Goal: Task Accomplishment & Management: Complete application form

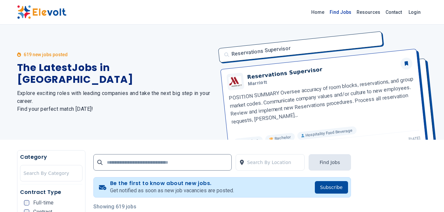
click at [345, 13] on link "Find Jobs" at bounding box center [340, 12] width 27 height 11
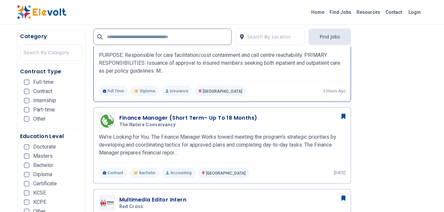
scroll to position [358, 0]
click at [194, 59] on p "PURPOSE: Responsible for care facilitation/cost containment and call centre rea…" at bounding box center [222, 63] width 247 height 24
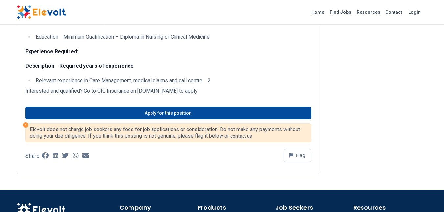
scroll to position [241, 0]
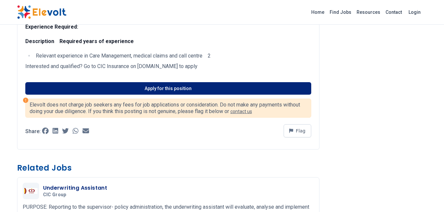
click at [164, 88] on link "Apply for this position" at bounding box center [168, 88] width 286 height 12
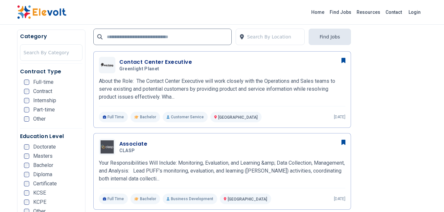
scroll to position [588, 0]
click at [173, 77] on p "About the Role: The Contact Center Executive will work closely with the Operati…" at bounding box center [222, 89] width 247 height 24
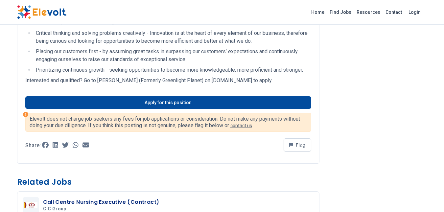
scroll to position [373, 0]
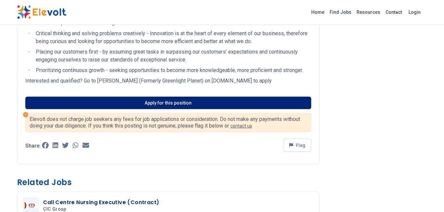
click at [222, 98] on link "Apply for this position" at bounding box center [168, 103] width 286 height 12
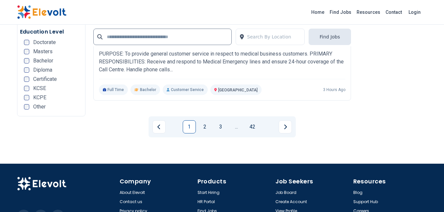
scroll to position [1376, 0]
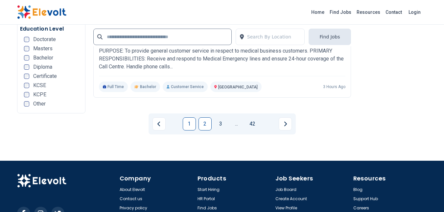
click at [204, 117] on link "2" at bounding box center [205, 123] width 13 height 13
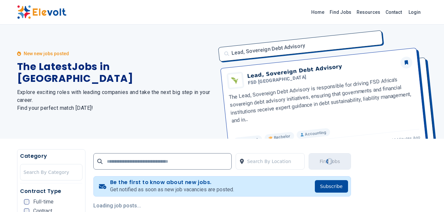
scroll to position [0, 0]
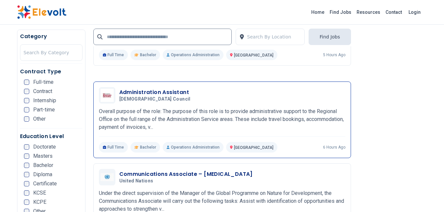
scroll to position [896, 0]
click at [153, 88] on h3 "Administration Assistant" at bounding box center [156, 92] width 74 height 8
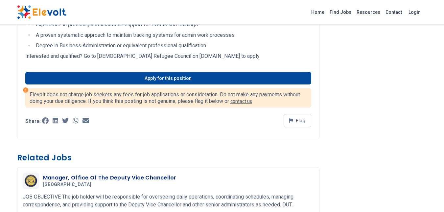
scroll to position [520, 0]
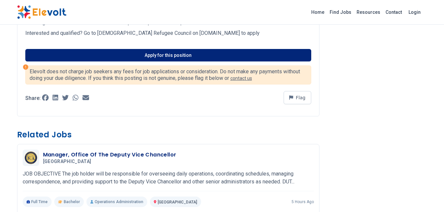
click at [152, 62] on link "Apply for this position" at bounding box center [168, 55] width 286 height 12
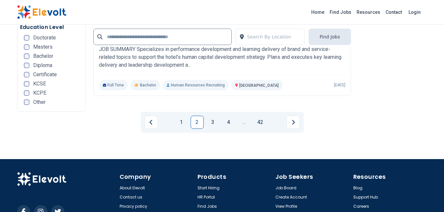
scroll to position [1386, 0]
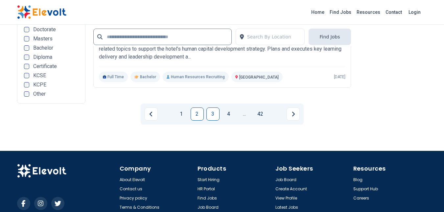
click at [214, 108] on link "3" at bounding box center [213, 114] width 13 height 13
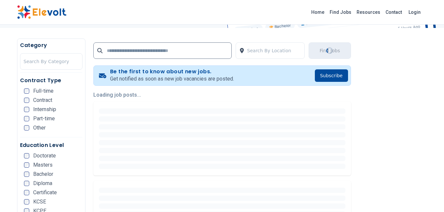
scroll to position [113, 0]
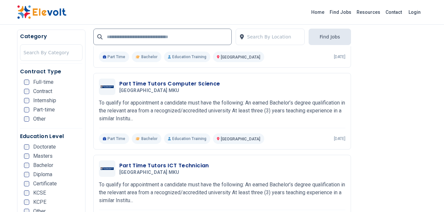
scroll to position [986, 0]
